Goal: Task Accomplishment & Management: Use online tool/utility

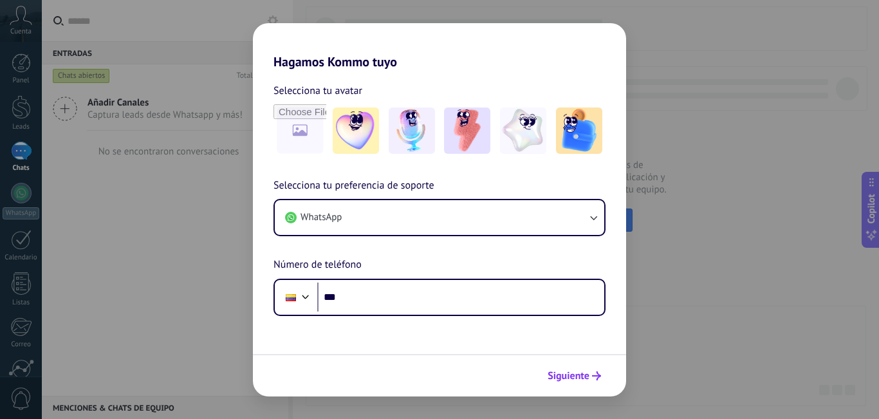
click at [586, 378] on span "Siguiente" at bounding box center [569, 375] width 42 height 9
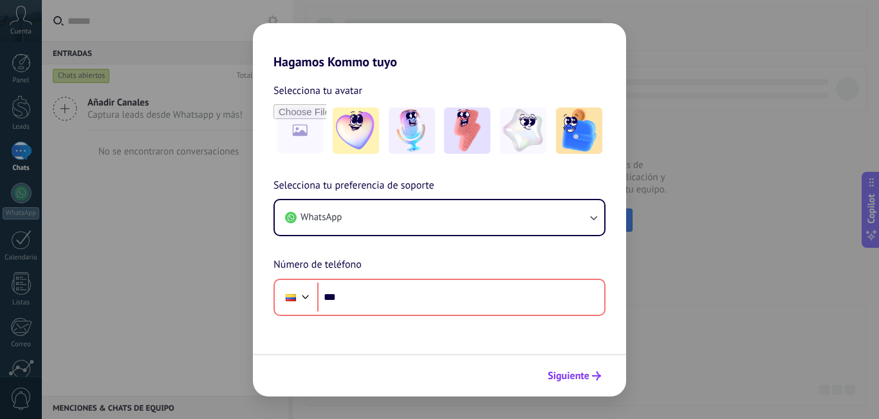
click at [581, 371] on span "Siguiente" at bounding box center [569, 375] width 42 height 9
click at [640, 265] on div "Hagamos Kommo tuyo Selecciona tu avatar Selecciona tu preferencia de soporte Wh…" at bounding box center [439, 209] width 879 height 419
click at [345, 139] on img at bounding box center [356, 130] width 46 height 46
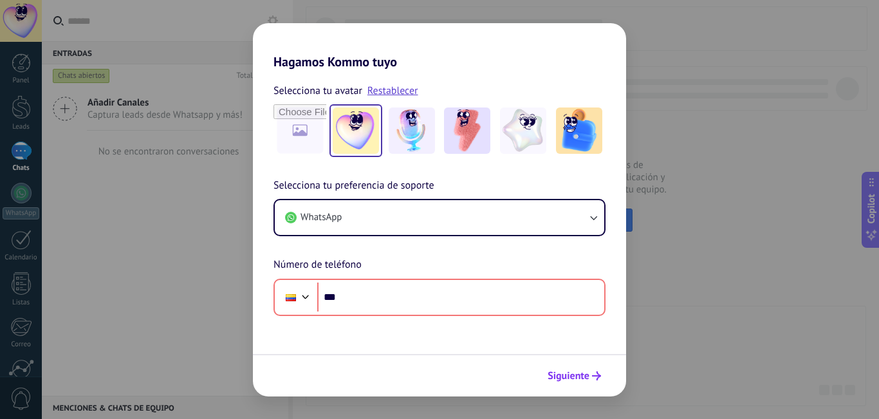
click at [583, 380] on span "Siguiente" at bounding box center [569, 375] width 42 height 9
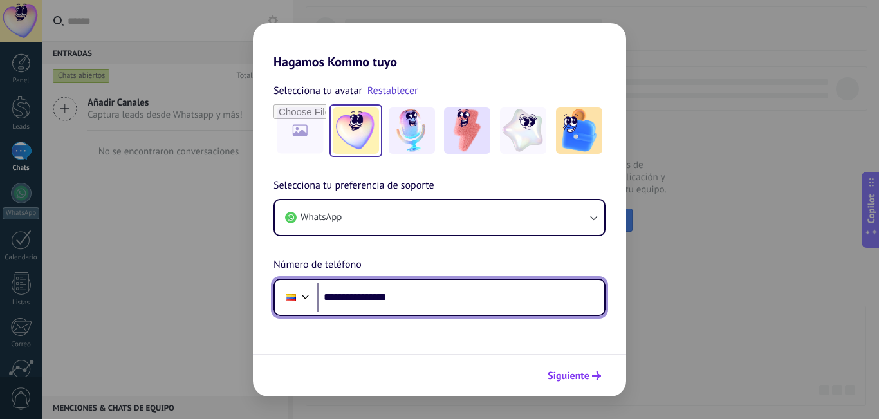
type input "**********"
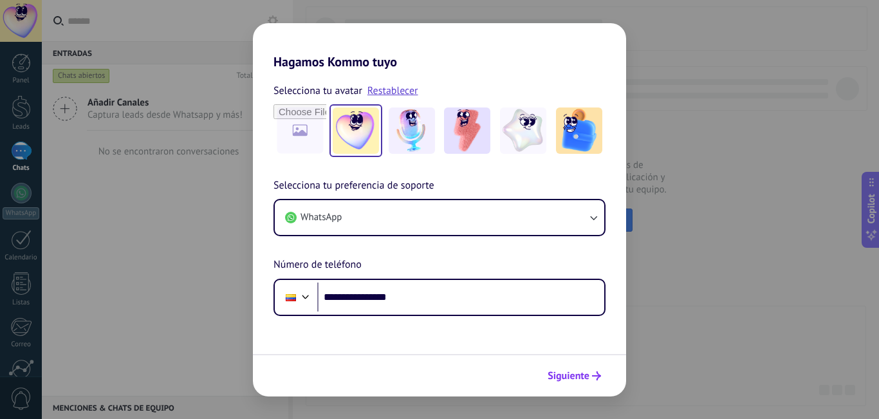
click at [562, 372] on span "Siguiente" at bounding box center [569, 375] width 42 height 9
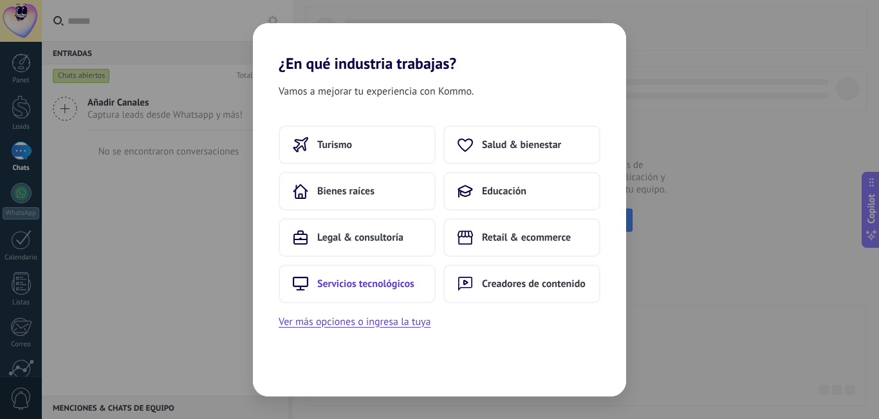
click at [398, 284] on span "Servicios tecnológicos" at bounding box center [365, 283] width 97 height 13
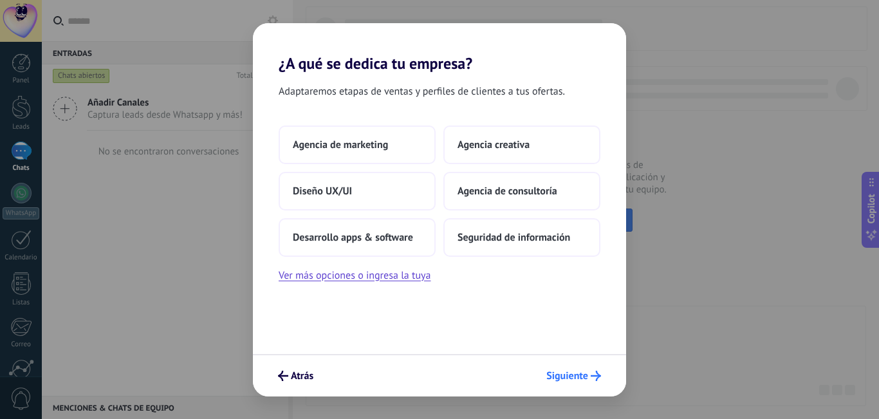
click at [578, 372] on span "Siguiente" at bounding box center [567, 375] width 42 height 9
click at [365, 145] on span "Agencia de marketing" at bounding box center [340, 144] width 95 height 13
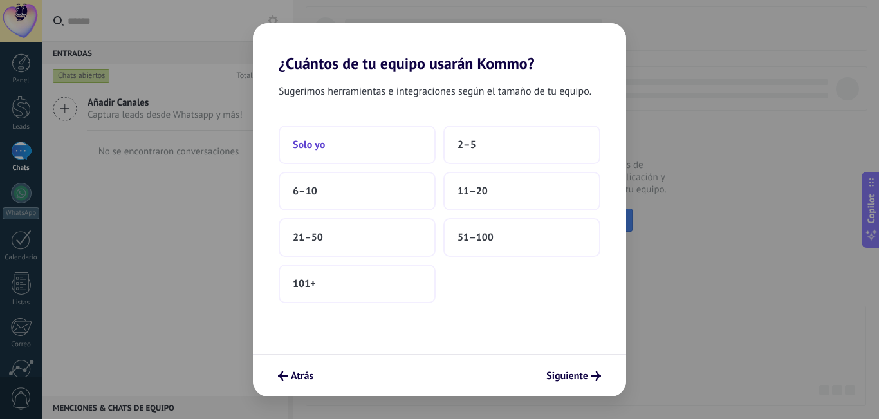
click at [344, 143] on button "Solo yo" at bounding box center [357, 144] width 157 height 39
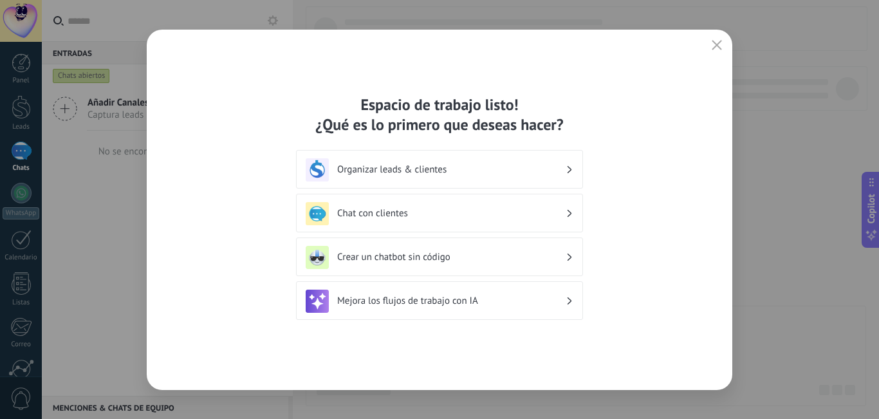
click at [509, 218] on h3 "Chat con clientes" at bounding box center [451, 213] width 228 height 12
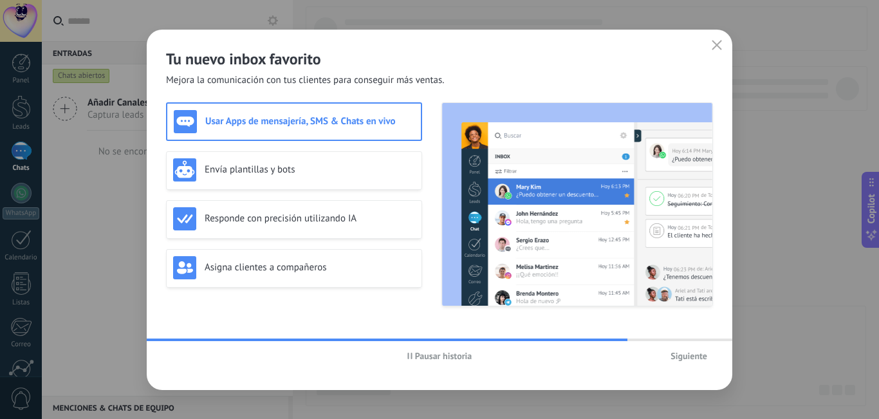
click at [320, 127] on h3 "Usar Apps de mensajería, SMS & Chats en vivo" at bounding box center [309, 121] width 209 height 12
click at [330, 170] on h3 "Envía plantillas y bots" at bounding box center [310, 169] width 210 height 12
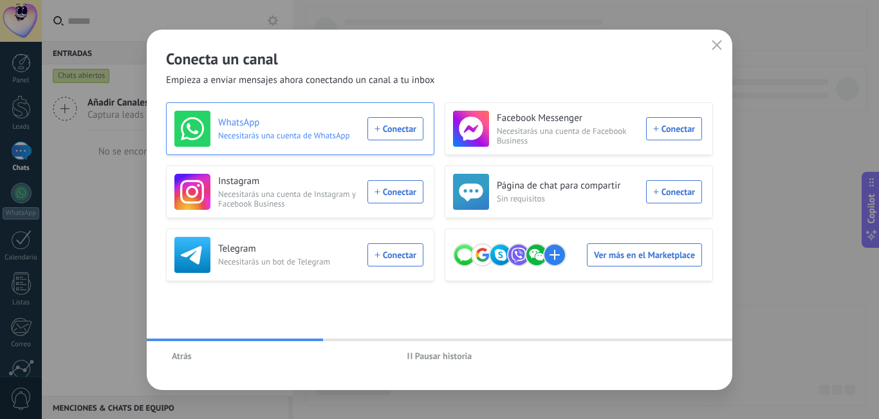
click at [389, 125] on div "WhatsApp Necesitarás una cuenta de WhatsApp Conectar" at bounding box center [298, 129] width 249 height 36
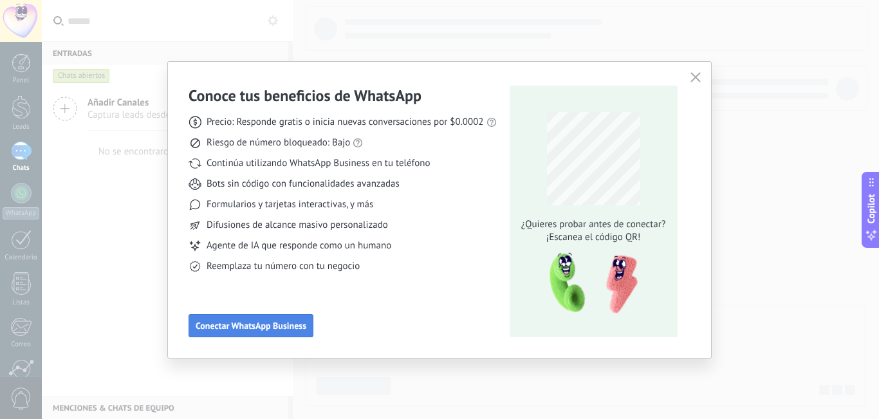
click at [274, 322] on span "Conectar WhatsApp Business" at bounding box center [251, 325] width 111 height 9
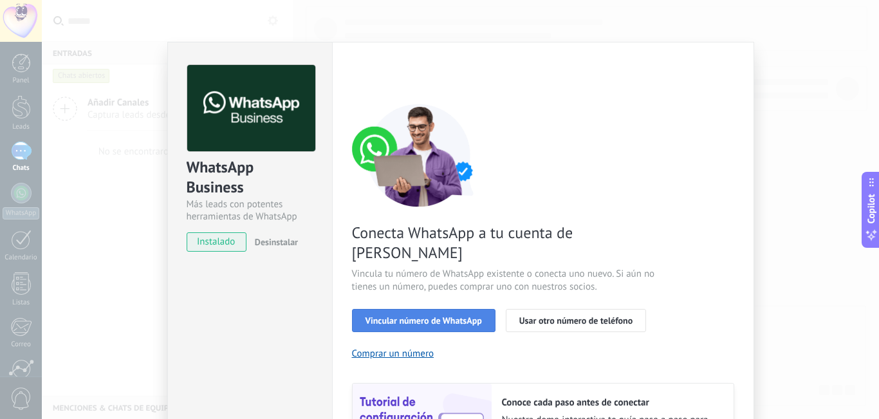
click at [387, 316] on span "Vincular número de WhatsApp" at bounding box center [424, 320] width 116 height 9
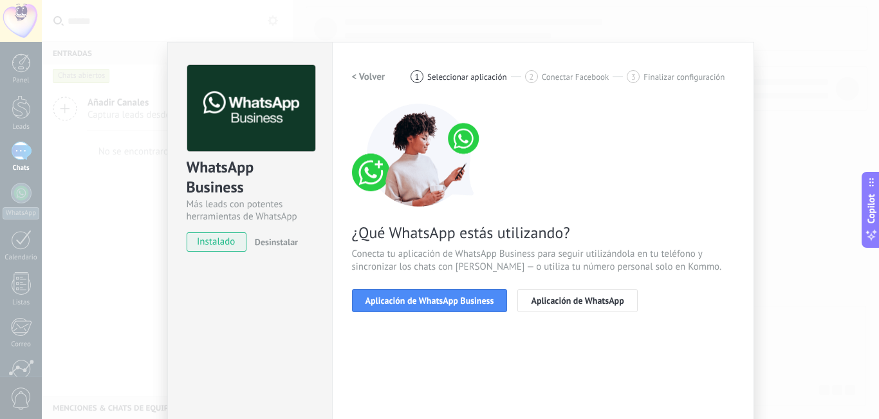
click at [387, 305] on span "Aplicación de WhatsApp Business" at bounding box center [430, 300] width 129 height 9
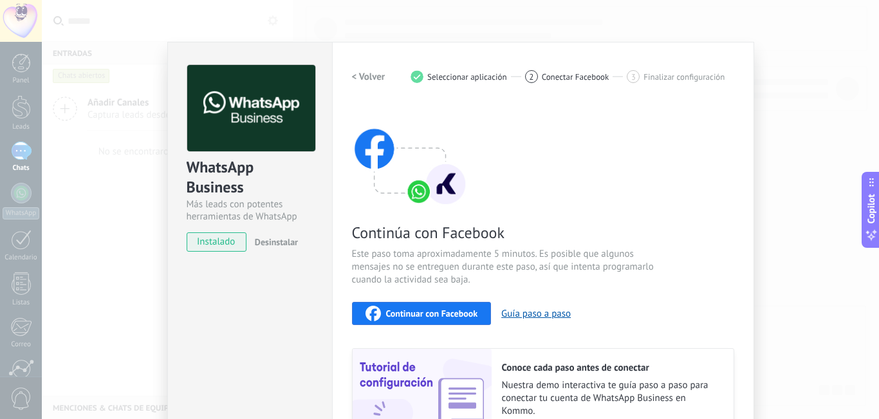
click at [782, 99] on div "WhatsApp Business Más leads con potentes herramientas de WhatsApp instalado Des…" at bounding box center [460, 209] width 837 height 419
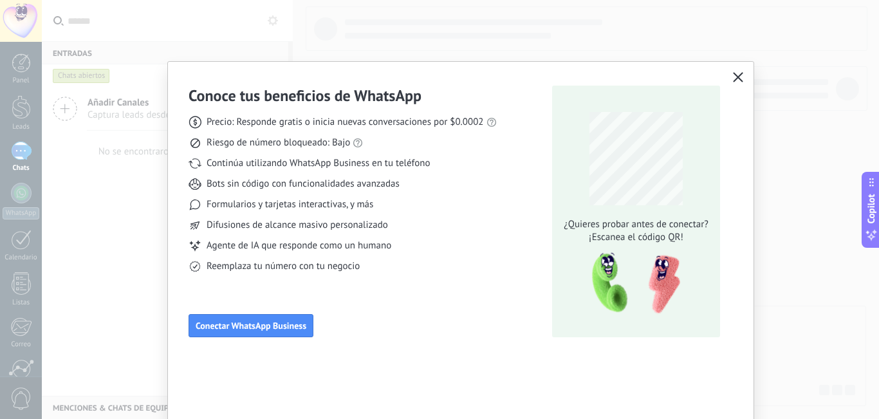
click at [742, 79] on button "button" at bounding box center [738, 78] width 17 height 18
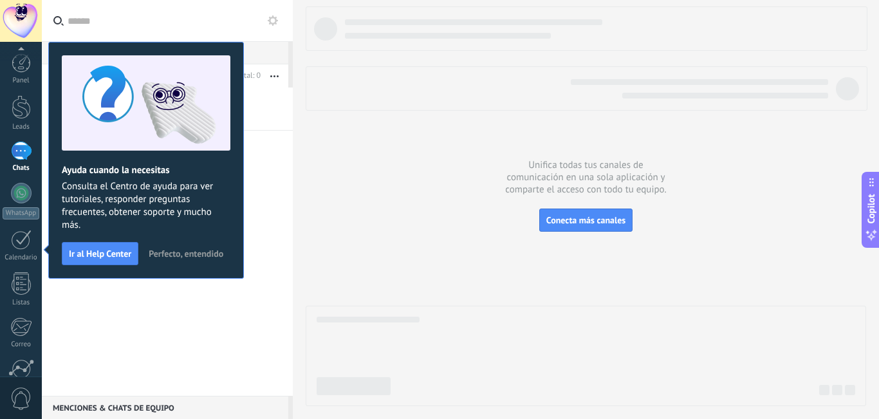
scroll to position [116, 0]
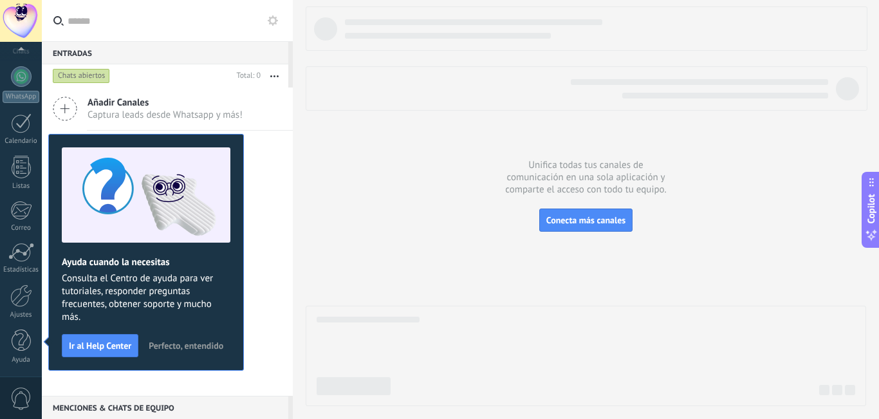
click at [250, 124] on div "Añadir Canales Captura leads desde Whatsapp y más!" at bounding box center [167, 109] width 251 height 43
click at [274, 116] on div "Entradas 0 Chats abiertos Total: 0 Silenciar Acciones múltiples" at bounding box center [167, 209] width 251 height 419
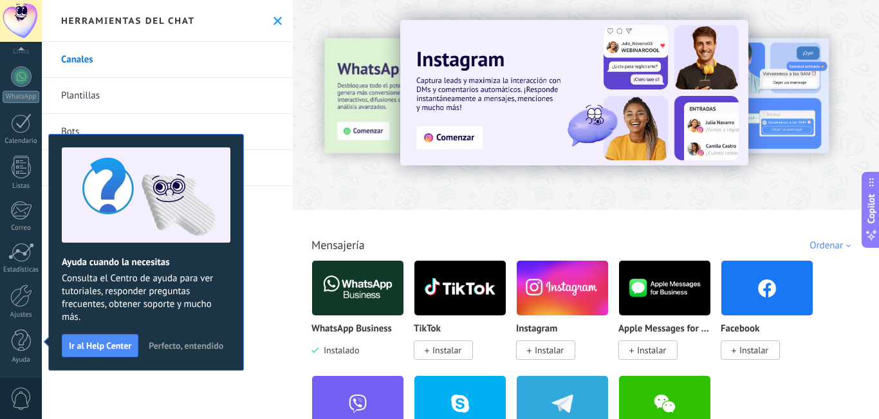
click at [204, 84] on link "Plantillas" at bounding box center [167, 96] width 251 height 36
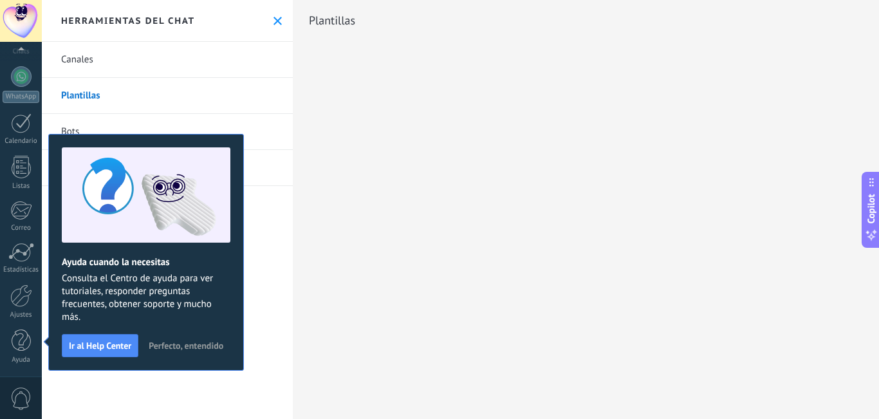
click at [196, 347] on span "Perfecto, entendido" at bounding box center [186, 345] width 75 height 9
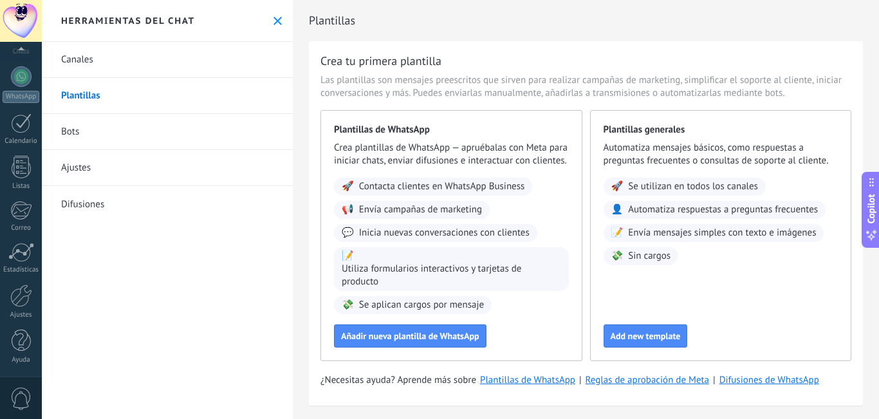
scroll to position [27, 0]
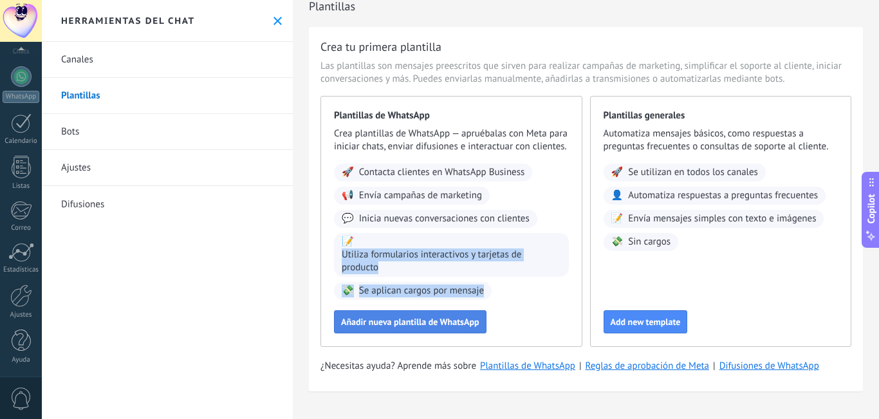
drag, startPoint x: 423, startPoint y: 243, endPoint x: 425, endPoint y: 319, distance: 76.0
click at [425, 319] on div "Plantillas de WhatsApp Crea plantillas de WhatsApp — apruébalas con Meta para i…" at bounding box center [451, 221] width 262 height 251
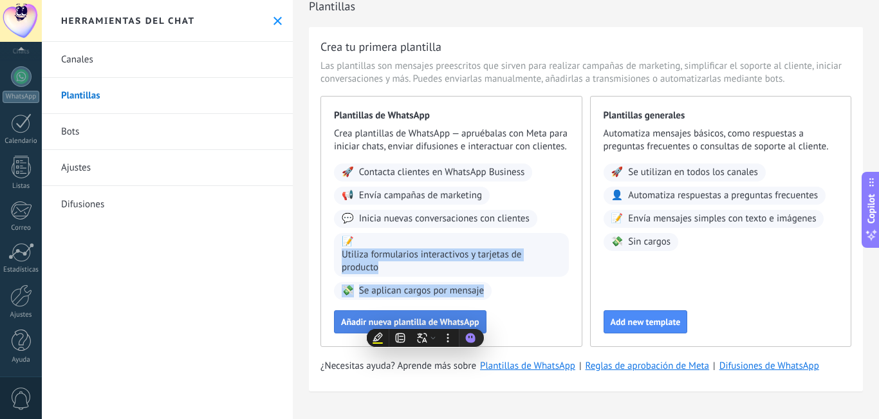
click at [425, 319] on span "Añadir nueva plantilla de WhatsApp" at bounding box center [410, 321] width 138 height 9
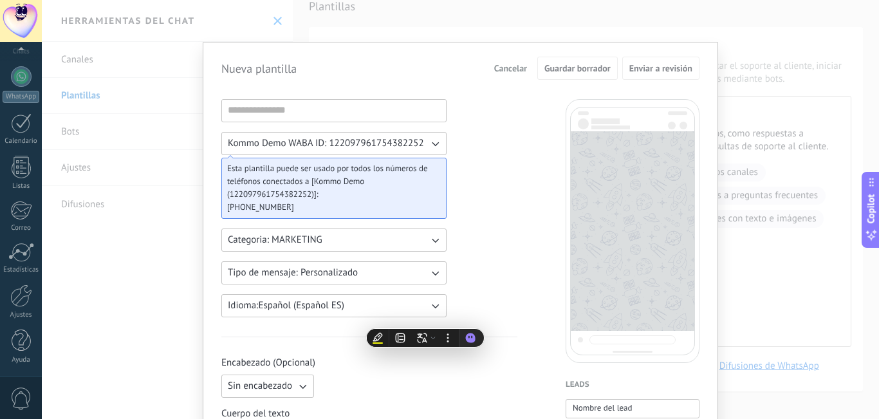
click at [378, 145] on span "Kommo Demo WABA ID: 122097961754382252" at bounding box center [326, 143] width 196 height 13
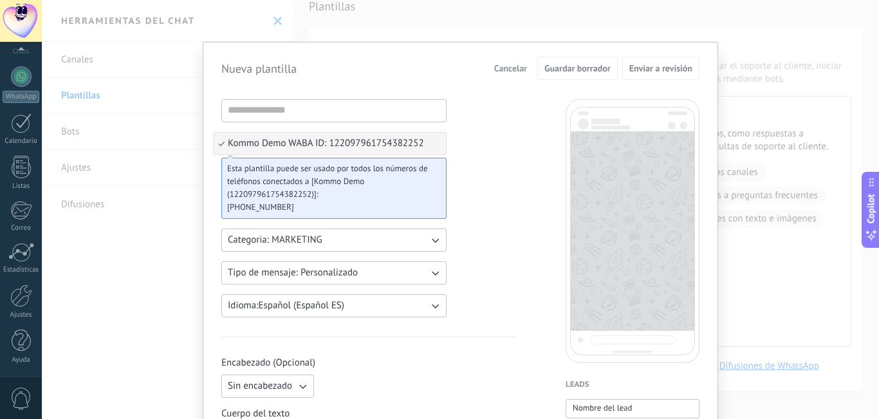
click at [378, 145] on span "Kommo Demo WABA ID: 122097961754382252" at bounding box center [326, 143] width 196 height 13
